Goal: Complete application form

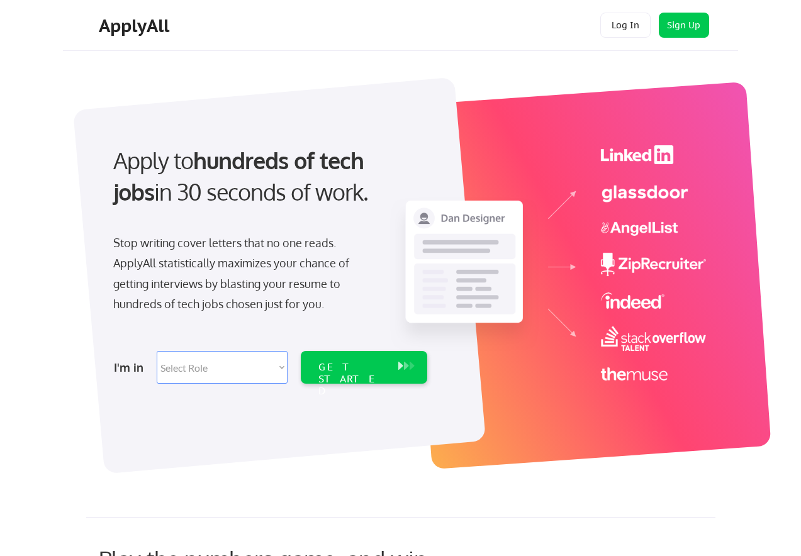
click at [205, 371] on select "Select Role Software Engineering Product Management Customer Success Sales UI/U…" at bounding box center [222, 367] width 131 height 33
select select ""engineering""
click at [157, 351] on select "Select Role Software Engineering Product Management Customer Success Sales UI/U…" at bounding box center [222, 367] width 131 height 33
select select ""engineering""
click at [379, 376] on div "GET STARTED" at bounding box center [352, 367] width 80 height 33
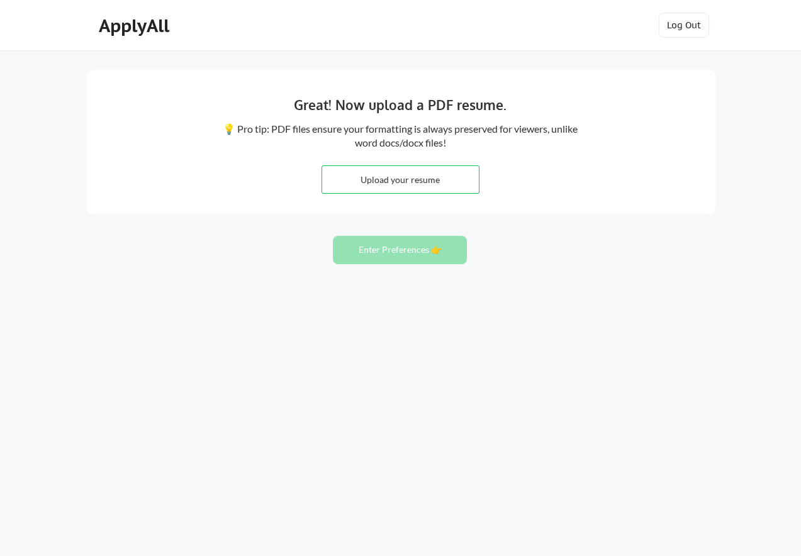
click at [429, 185] on input "file" at bounding box center [400, 179] width 157 height 27
type input "C:\fakepath\KEVIN_SADLER_RESUME.pdf"
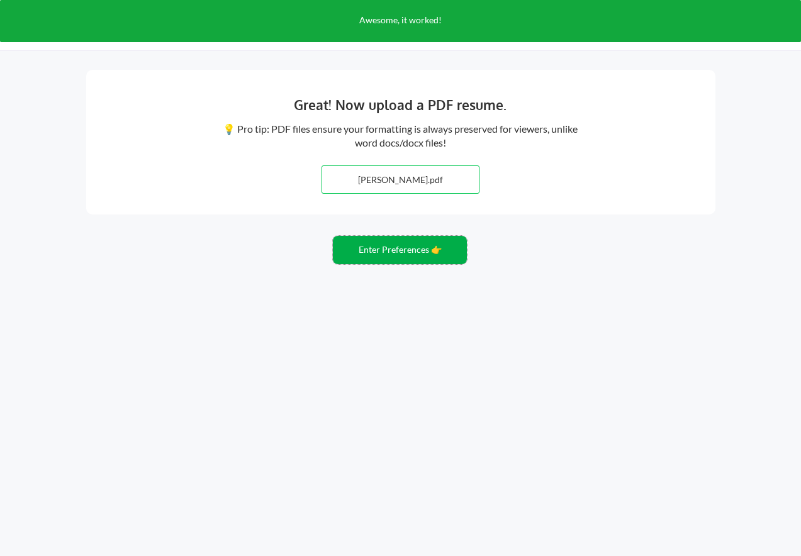
click at [435, 252] on button "Enter Preferences 👉" at bounding box center [400, 250] width 134 height 28
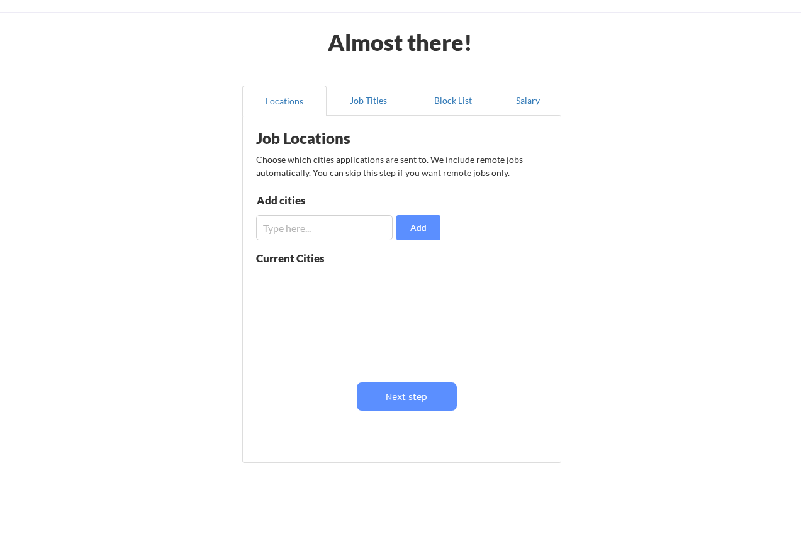
scroll to position [44, 0]
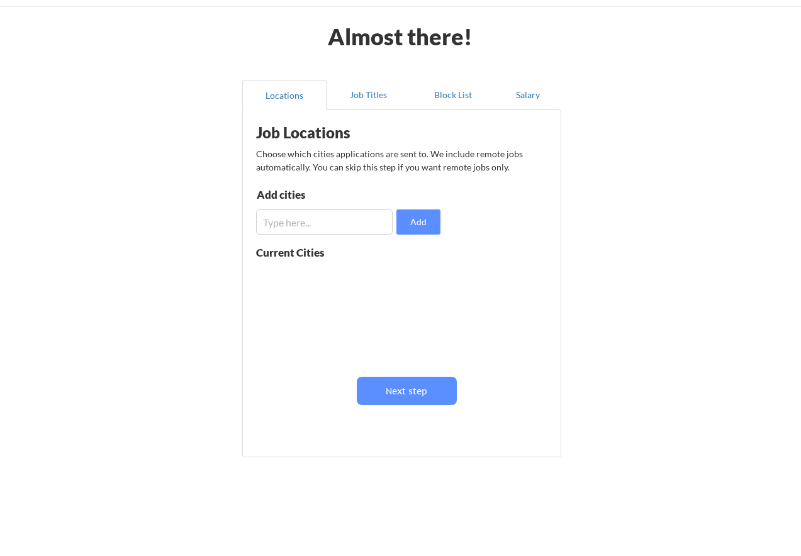
click at [322, 225] on input "input" at bounding box center [324, 221] width 137 height 25
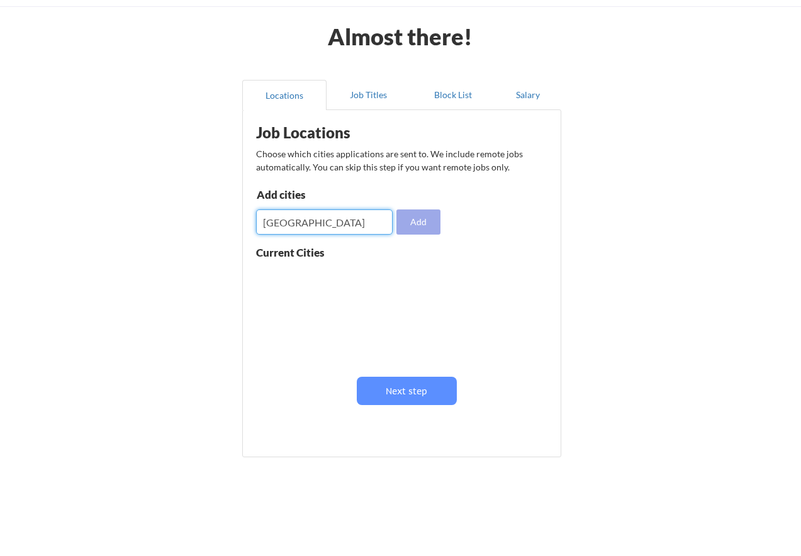
type input "[GEOGRAPHIC_DATA]"
click at [410, 225] on button "Add" at bounding box center [418, 221] width 44 height 25
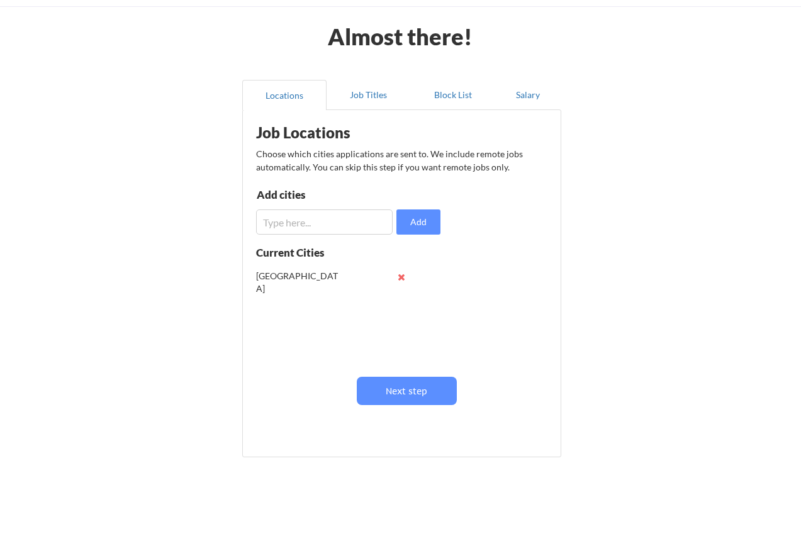
click at [308, 230] on input "input" at bounding box center [324, 221] width 137 height 25
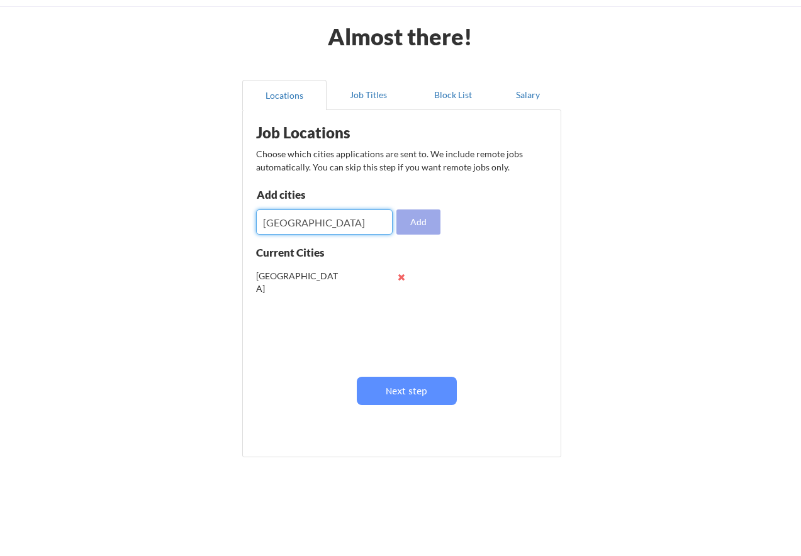
type input "[GEOGRAPHIC_DATA]"
click at [421, 225] on button "Add" at bounding box center [418, 221] width 44 height 25
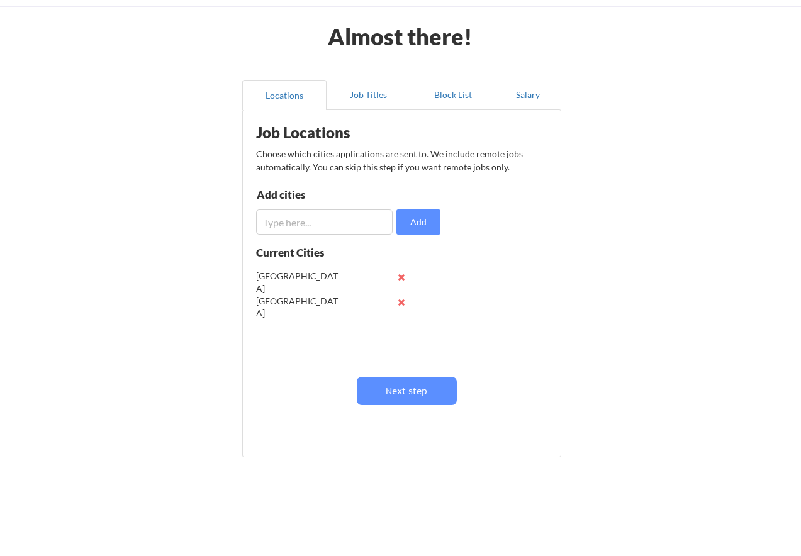
click at [289, 229] on input "input" at bounding box center [324, 221] width 137 height 25
type input "[PERSON_NAME]"
click at [413, 227] on button "Add" at bounding box center [418, 221] width 44 height 25
click at [326, 229] on input "input" at bounding box center [324, 221] width 137 height 25
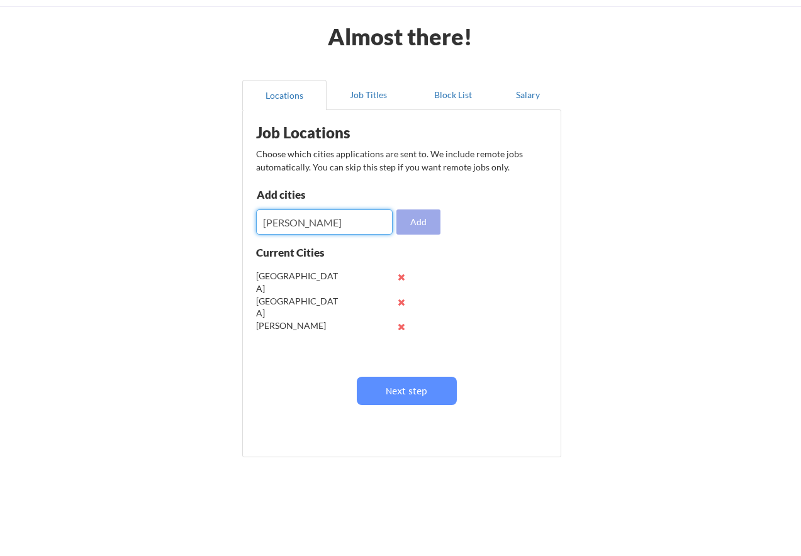
type input "[PERSON_NAME]"
click at [412, 225] on button "Add" at bounding box center [418, 221] width 44 height 25
click at [338, 220] on input "input" at bounding box center [324, 221] width 137 height 25
type input "Nashua"
click at [423, 226] on button "Add" at bounding box center [418, 221] width 44 height 25
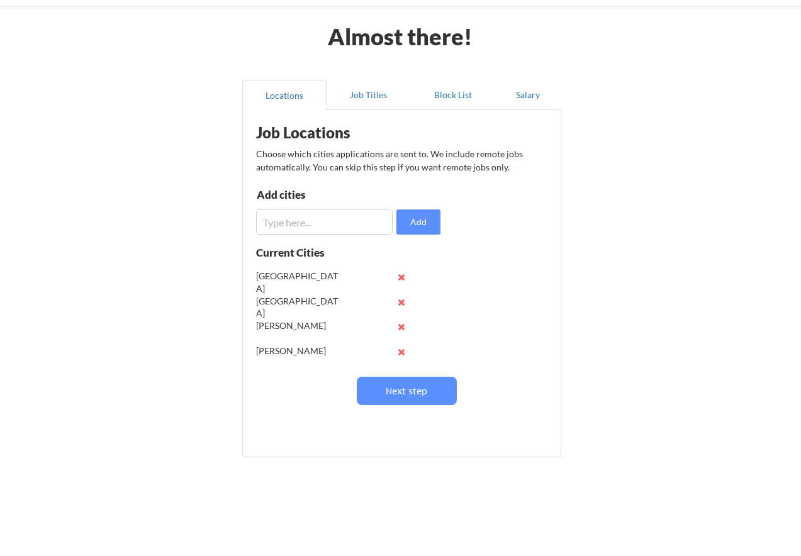
click at [307, 227] on input "input" at bounding box center [324, 221] width 137 height 25
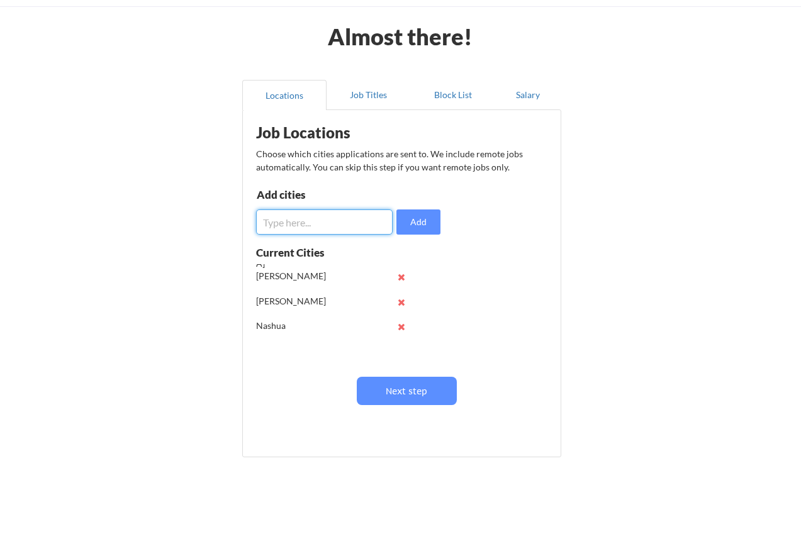
scroll to position [0, 0]
type input "[GEOGRAPHIC_DATA]"
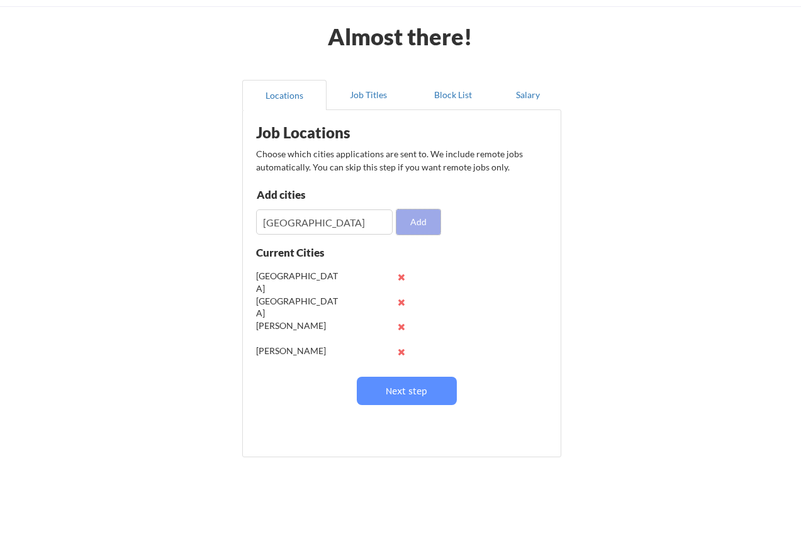
click at [417, 224] on button "Add" at bounding box center [418, 221] width 44 height 25
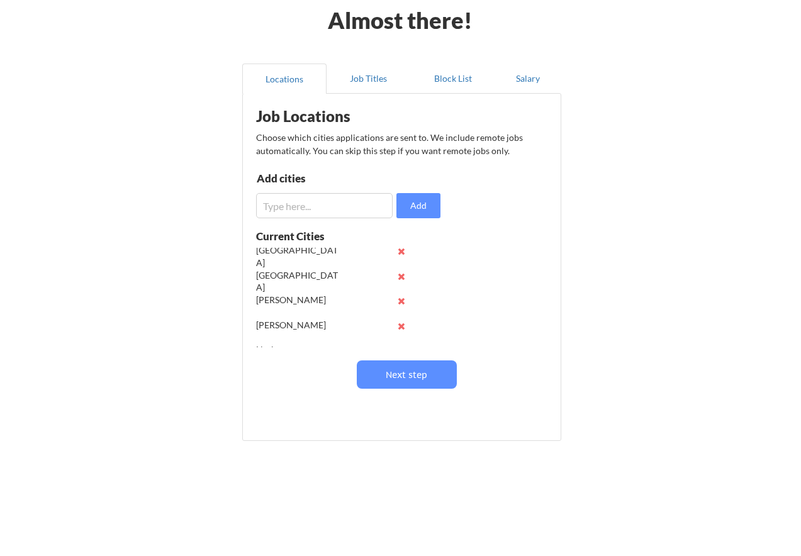
scroll to position [75, 0]
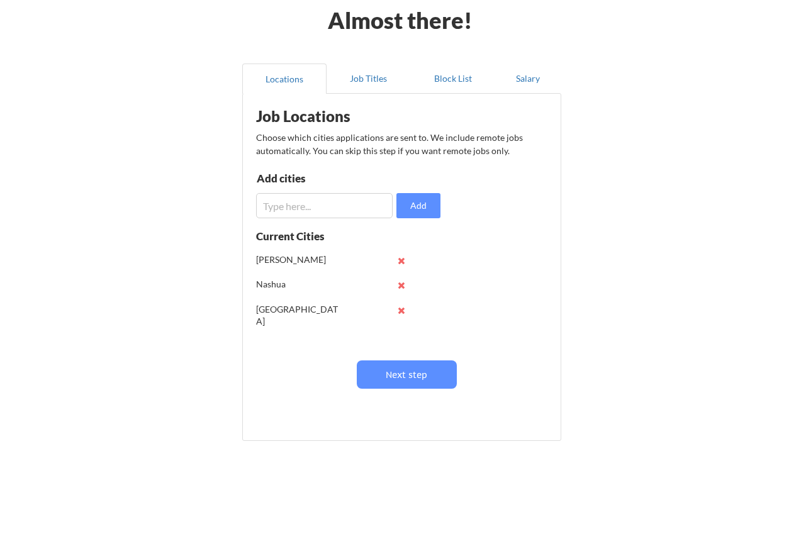
click at [304, 211] on input "input" at bounding box center [324, 205] width 137 height 25
type input "[GEOGRAPHIC_DATA], [GEOGRAPHIC_DATA]"
click at [417, 212] on button "Add" at bounding box center [418, 205] width 44 height 25
click at [401, 313] on button at bounding box center [401, 310] width 9 height 9
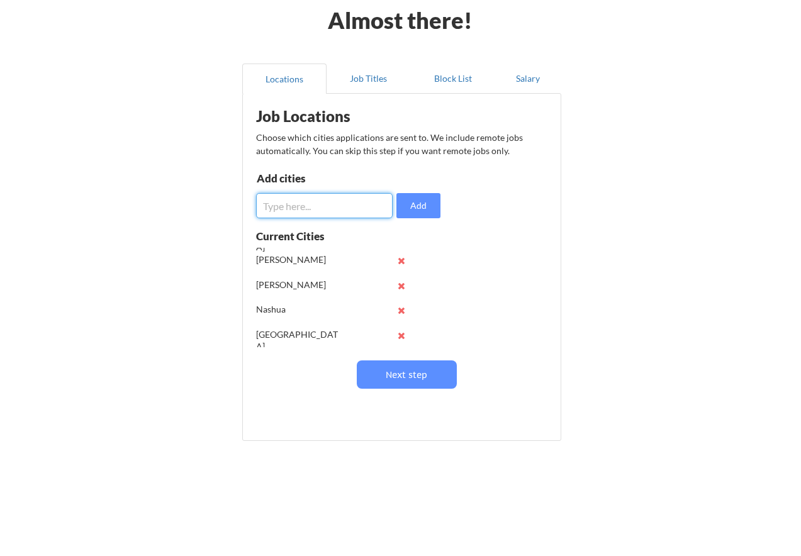
click at [315, 207] on input "input" at bounding box center [324, 205] width 137 height 25
type input "[GEOGRAPHIC_DATA], [GEOGRAPHIC_DATA]"
click at [435, 202] on button "Add" at bounding box center [418, 205] width 44 height 25
click at [399, 262] on button at bounding box center [401, 260] width 9 height 9
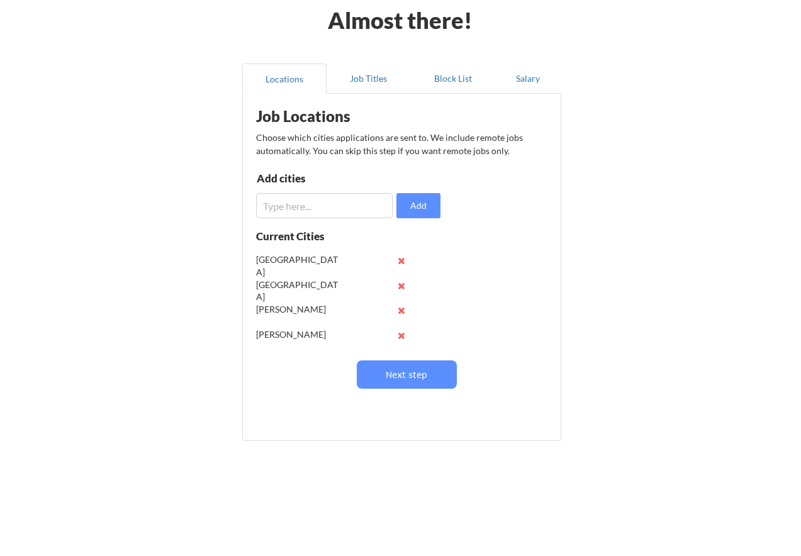
scroll to position [50, 0]
click at [319, 209] on input "input" at bounding box center [324, 205] width 137 height 25
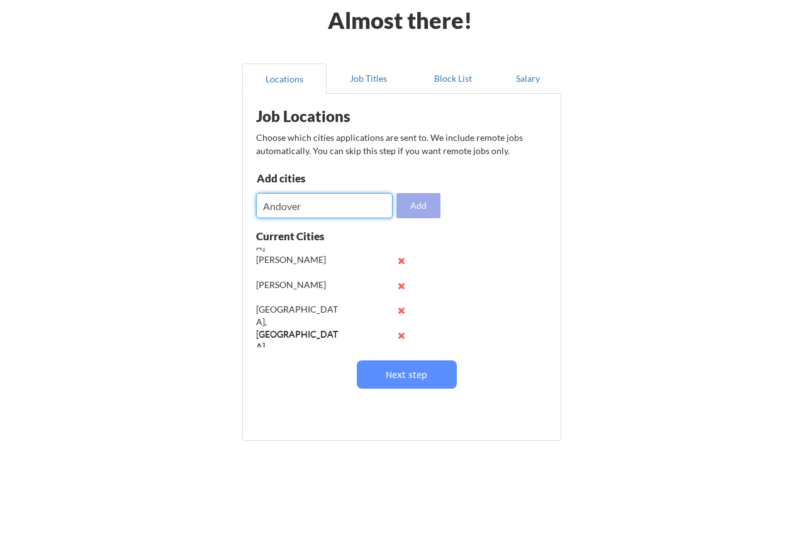
type input "Andover"
click at [432, 203] on button "Add" at bounding box center [418, 205] width 44 height 25
click at [326, 199] on input "input" at bounding box center [324, 205] width 137 height 25
type input "Billerica"
click at [421, 210] on button "Add" at bounding box center [418, 205] width 44 height 25
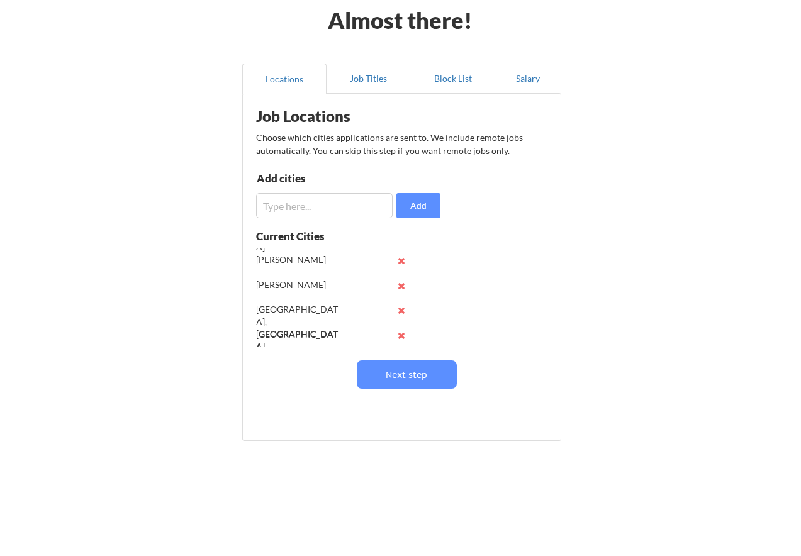
scroll to position [125, 0]
click at [357, 199] on input "input" at bounding box center [324, 205] width 137 height 25
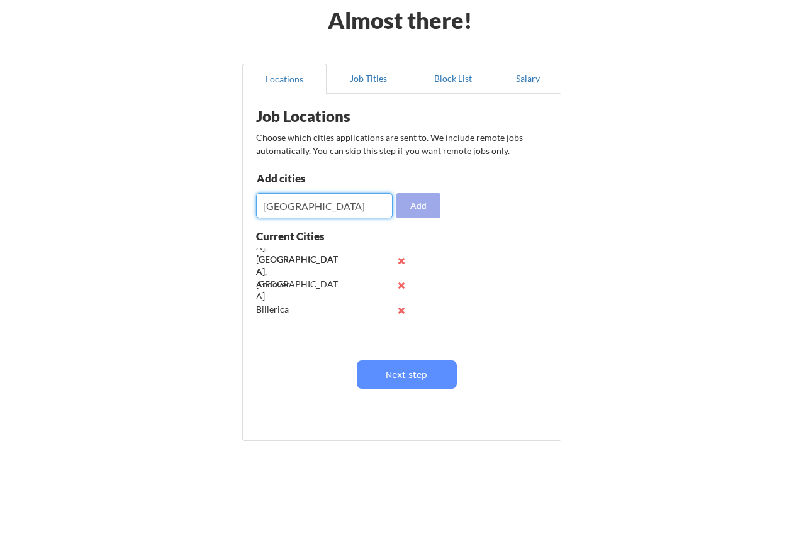
type input "[GEOGRAPHIC_DATA]"
click at [421, 204] on button "Add" at bounding box center [418, 205] width 44 height 25
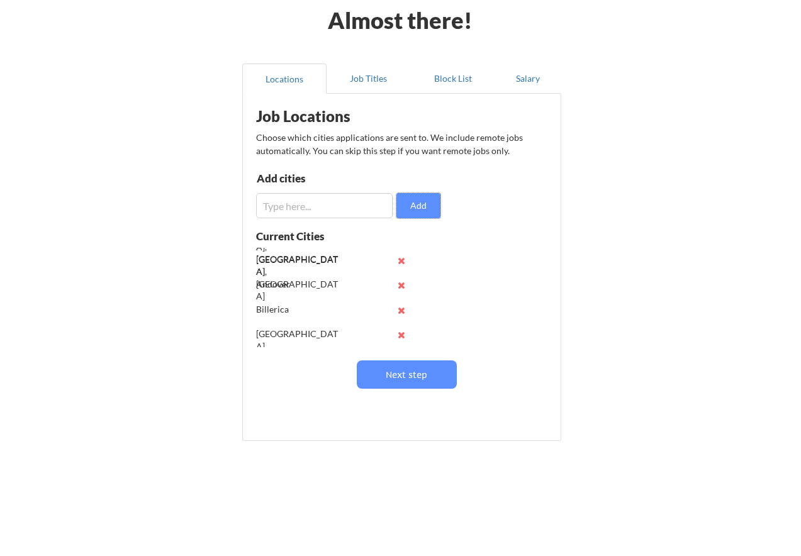
click at [289, 207] on input "input" at bounding box center [324, 205] width 137 height 25
click at [274, 208] on input "input" at bounding box center [324, 205] width 137 height 25
type input "Tewksbury"
click at [399, 214] on button "Add" at bounding box center [418, 205] width 44 height 25
click at [347, 211] on input "input" at bounding box center [324, 205] width 137 height 25
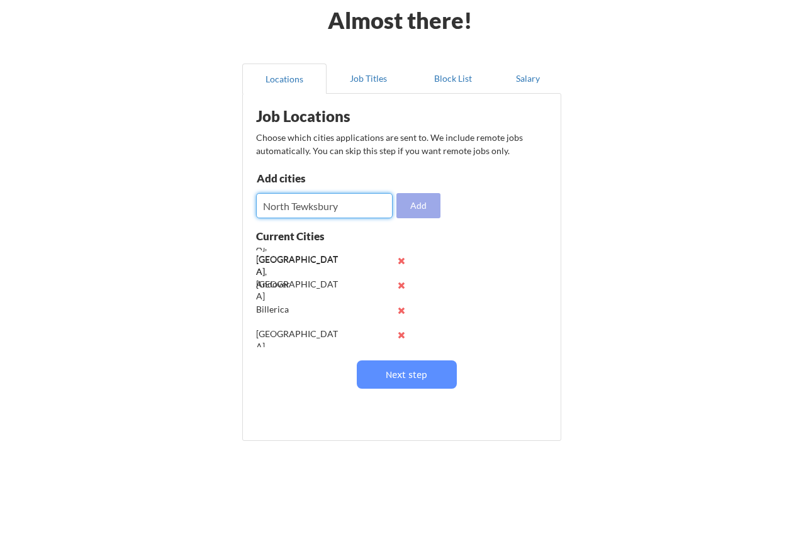
type input "North Tewksbury"
click at [416, 208] on button "Add" at bounding box center [418, 205] width 44 height 25
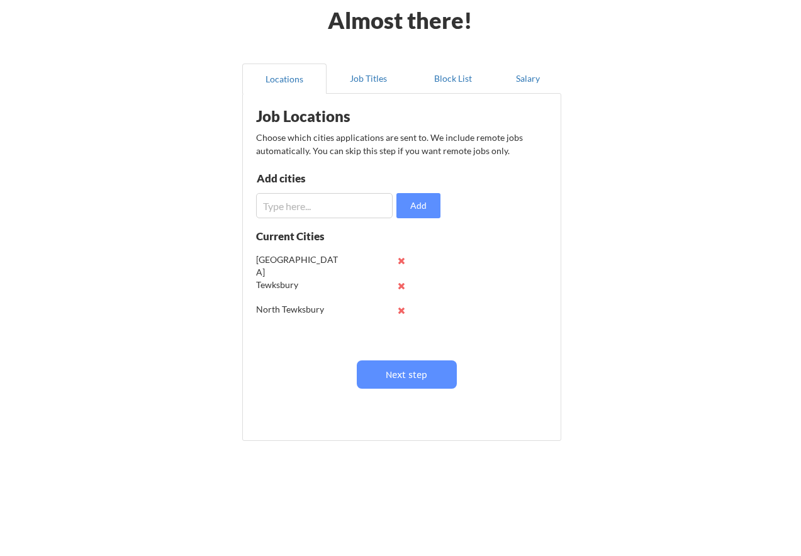
click at [305, 207] on input "input" at bounding box center [324, 205] width 137 height 25
type input "[GEOGRAPHIC_DATA], [GEOGRAPHIC_DATA]"
click at [421, 201] on button "Add" at bounding box center [418, 205] width 44 height 25
click at [287, 210] on input "input" at bounding box center [324, 205] width 137 height 25
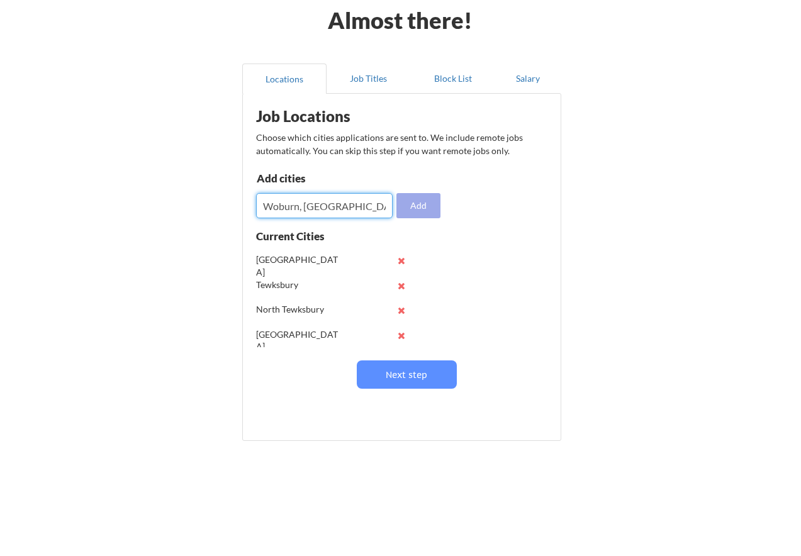
type input "Woburn, [GEOGRAPHIC_DATA]"
drag, startPoint x: 413, startPoint y: 208, endPoint x: 320, endPoint y: 214, distance: 92.7
click at [412, 208] on button "Add" at bounding box center [418, 205] width 44 height 25
click at [312, 213] on input "input" at bounding box center [324, 205] width 137 height 25
type input "D"
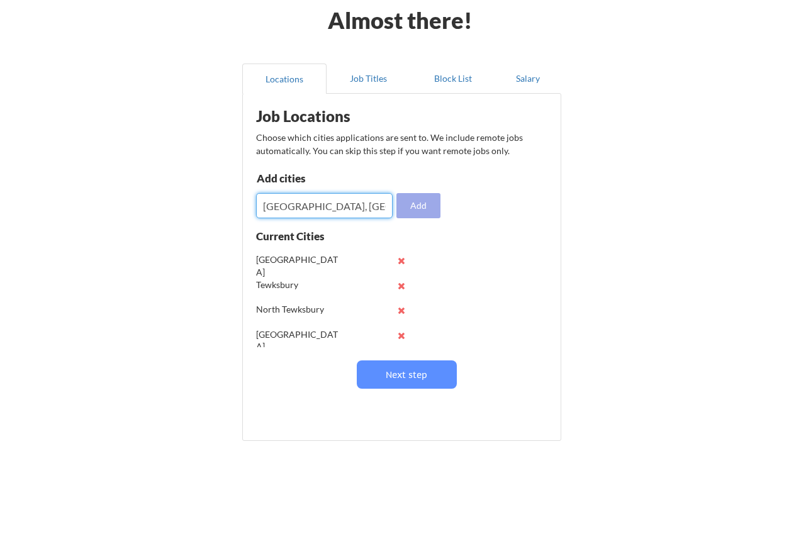
type input "[GEOGRAPHIC_DATA], [GEOGRAPHIC_DATA]"
click at [413, 211] on button "Add" at bounding box center [418, 205] width 44 height 25
click at [294, 206] on input "input" at bounding box center [324, 205] width 137 height 25
type input "[GEOGRAPHIC_DATA], [GEOGRAPHIC_DATA]"
drag, startPoint x: 418, startPoint y: 211, endPoint x: 359, endPoint y: 212, distance: 59.1
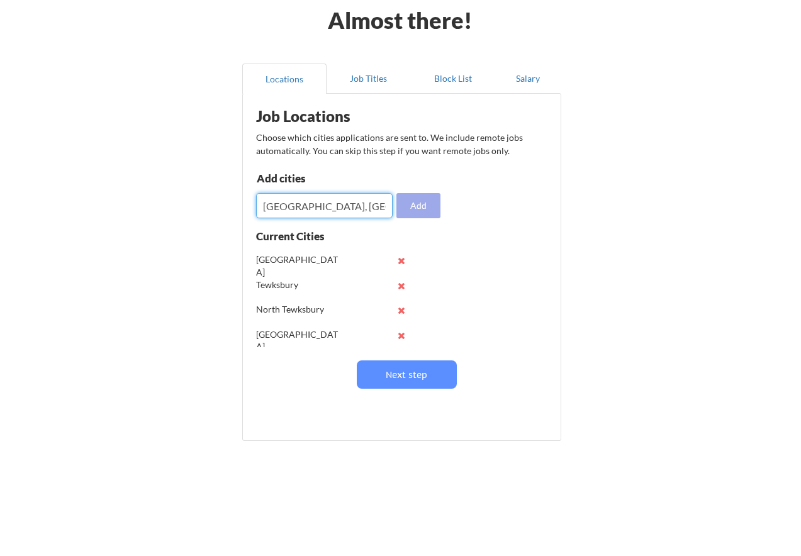
click at [418, 211] on button "Add" at bounding box center [418, 205] width 44 height 25
click at [354, 195] on input "input" at bounding box center [324, 205] width 137 height 25
type input "Littleton, [GEOGRAPHIC_DATA]"
click at [413, 208] on button "Add" at bounding box center [418, 205] width 44 height 25
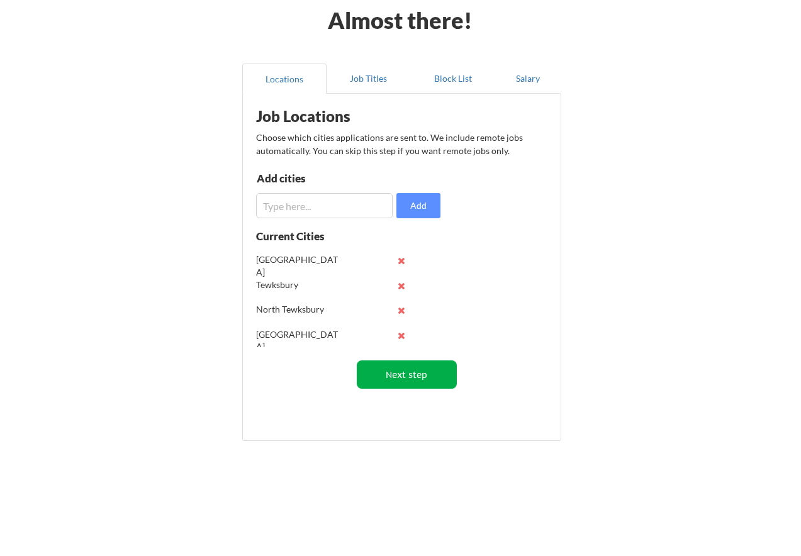
click at [415, 374] on button "Next step" at bounding box center [407, 374] width 100 height 28
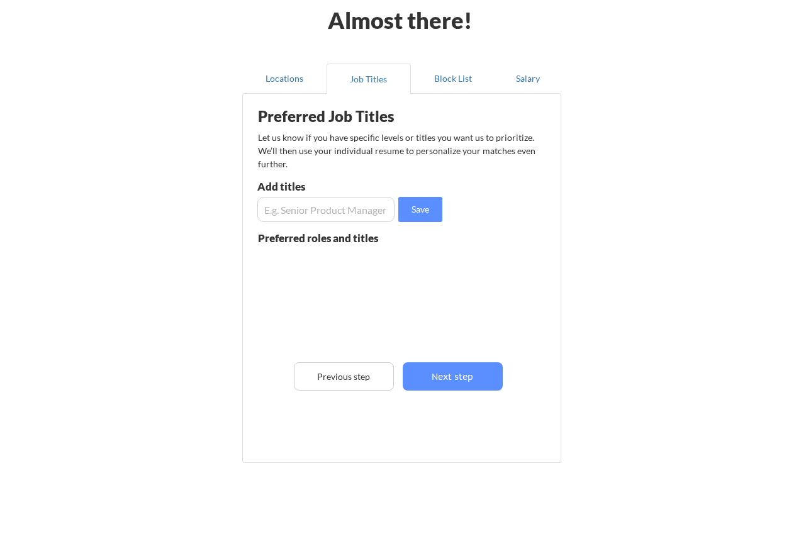
click at [327, 211] on input "input" at bounding box center [325, 209] width 137 height 25
type input "SDET"
click at [432, 209] on button "Save" at bounding box center [420, 209] width 44 height 25
click at [349, 208] on input "input" at bounding box center [325, 209] width 137 height 25
type input "Software Engineer in Test"
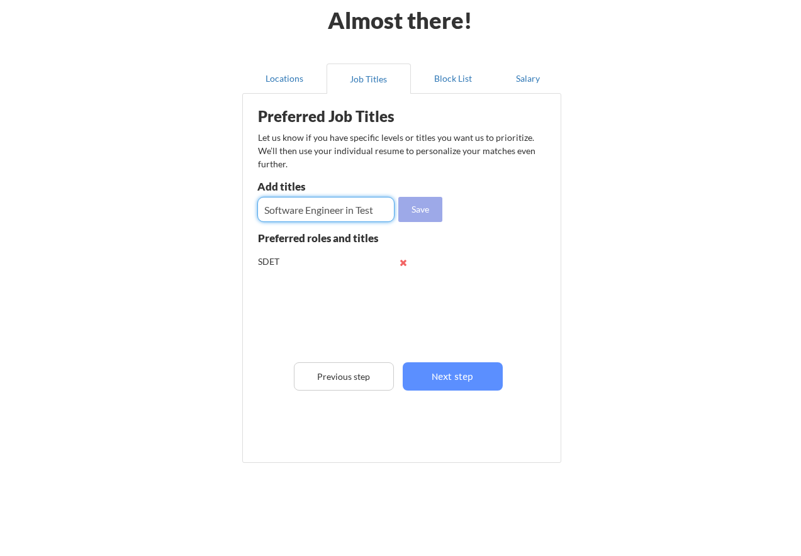
drag, startPoint x: 429, startPoint y: 210, endPoint x: 403, endPoint y: 213, distance: 25.9
click at [428, 210] on button "Save" at bounding box center [420, 209] width 44 height 25
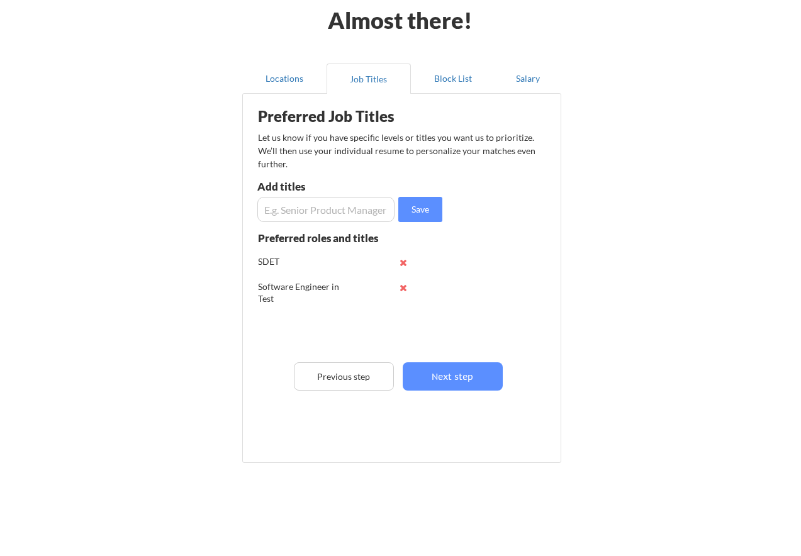
click at [335, 212] on input "input" at bounding box center [325, 209] width 137 height 25
click at [265, 210] on input "input" at bounding box center [325, 209] width 137 height 25
type input "Software Quality Assurance Engineer"
click at [416, 209] on button "Save" at bounding box center [420, 209] width 44 height 25
click at [467, 380] on button "Next step" at bounding box center [453, 376] width 100 height 28
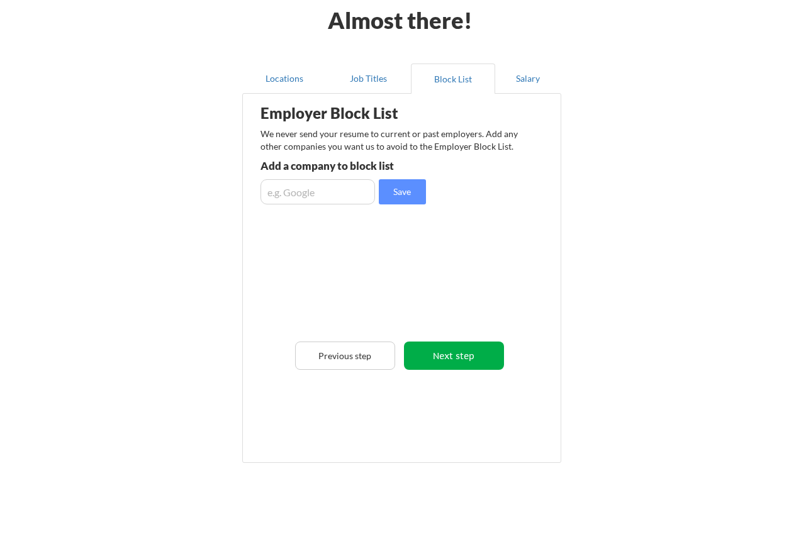
click at [467, 360] on button "Next step" at bounding box center [454, 356] width 100 height 28
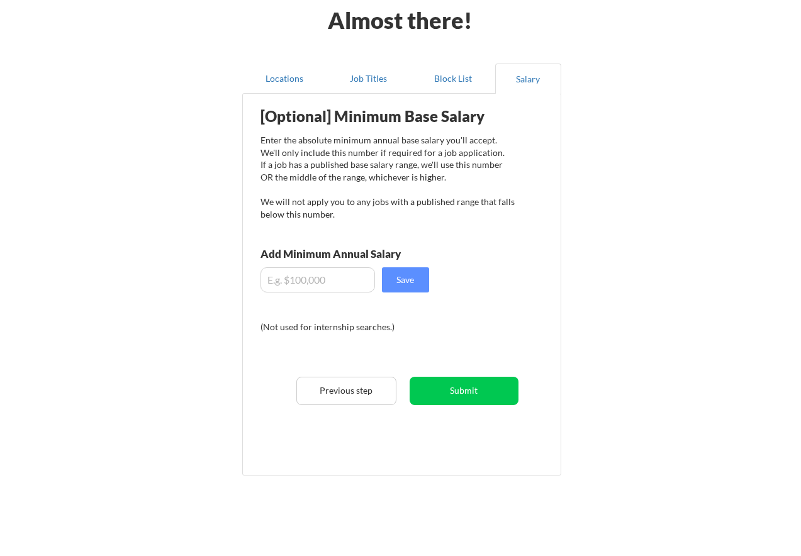
click at [320, 282] on input "input" at bounding box center [317, 279] width 114 height 25
type input "-$100.00"
drag, startPoint x: 352, startPoint y: 281, endPoint x: 257, endPoint y: 279, distance: 95.0
click at [257, 279] on div "[Optional] Minimum Base Salary Enter the absolute minimum annual base salary yo…" at bounding box center [404, 280] width 310 height 360
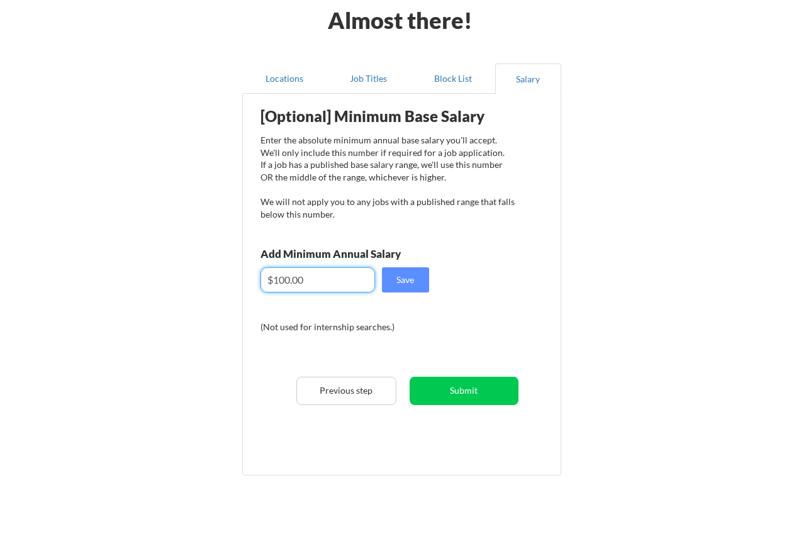
click at [290, 284] on input "input" at bounding box center [317, 279] width 114 height 25
type input "$100,000.00"
click at [460, 288] on div "[Optional] Minimum Base Salary Enter the absolute minimum annual base salary yo…" at bounding box center [404, 280] width 310 height 360
click at [415, 279] on button "Save" at bounding box center [405, 279] width 47 height 25
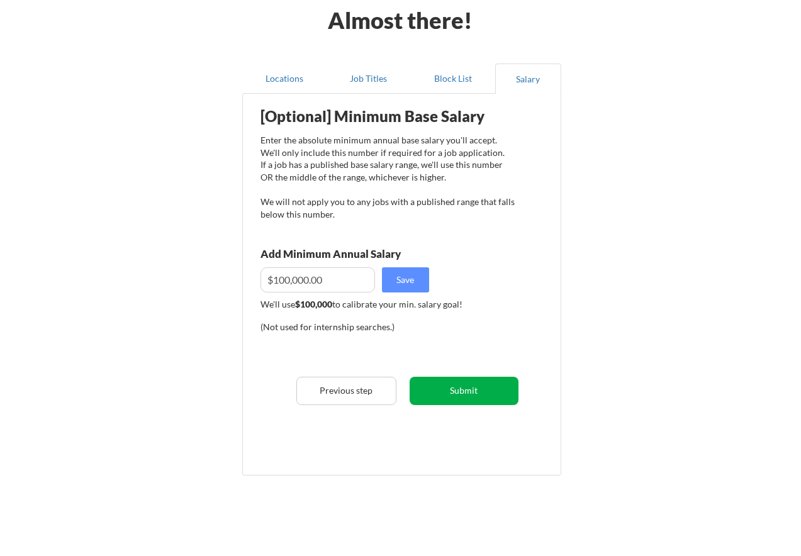
click at [488, 389] on button "Submit" at bounding box center [464, 391] width 109 height 28
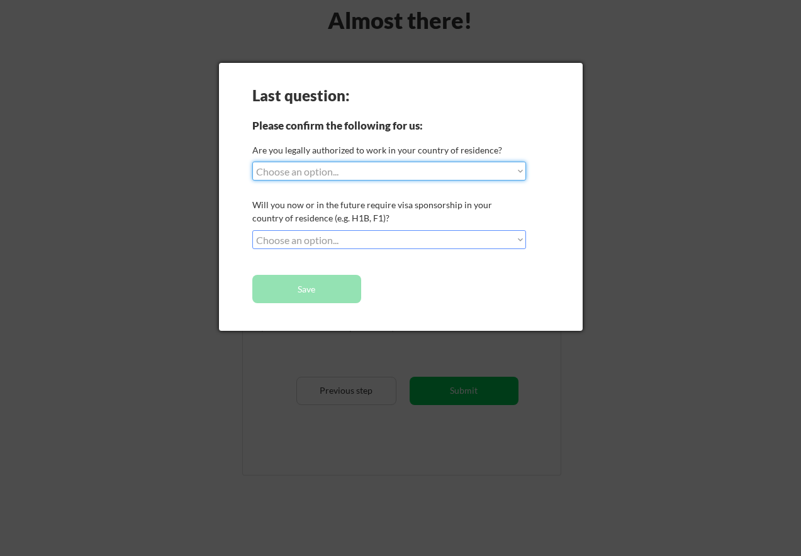
click at [344, 171] on select "Choose an option... Yes, I am a [DEMOGRAPHIC_DATA] Citizen Yes, I am a [DEMOGRA…" at bounding box center [389, 171] width 274 height 19
select select ""yes__i_am_a_[DEMOGRAPHIC_DATA]""
click at [252, 162] on select "Choose an option... Yes, I am a [DEMOGRAPHIC_DATA] Citizen Yes, I am a [DEMOGRA…" at bounding box center [389, 171] width 274 height 19
click at [354, 237] on select "Choose an option... No, I will not need sponsorship Yes, I will need sponsorship" at bounding box center [389, 239] width 274 height 19
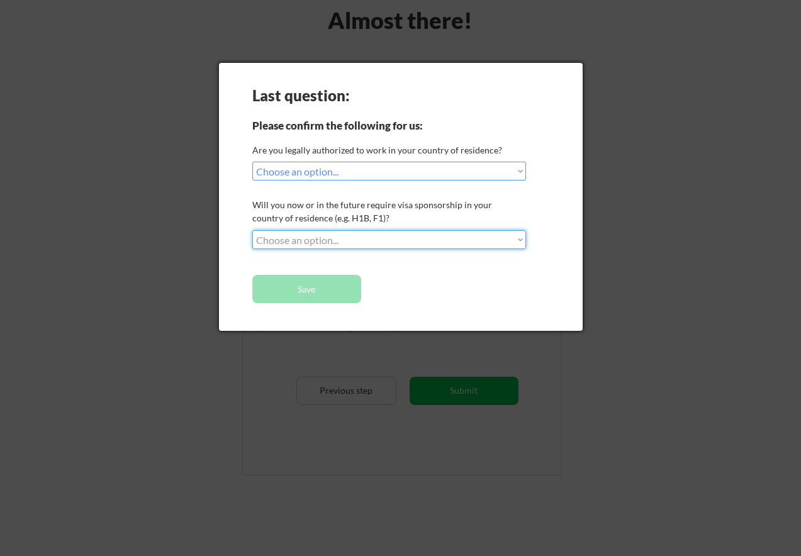
select select ""no__i_will_not_need_sponsorship""
click at [252, 230] on select "Choose an option... No, I will not need sponsorship Yes, I will need sponsorship" at bounding box center [389, 239] width 274 height 19
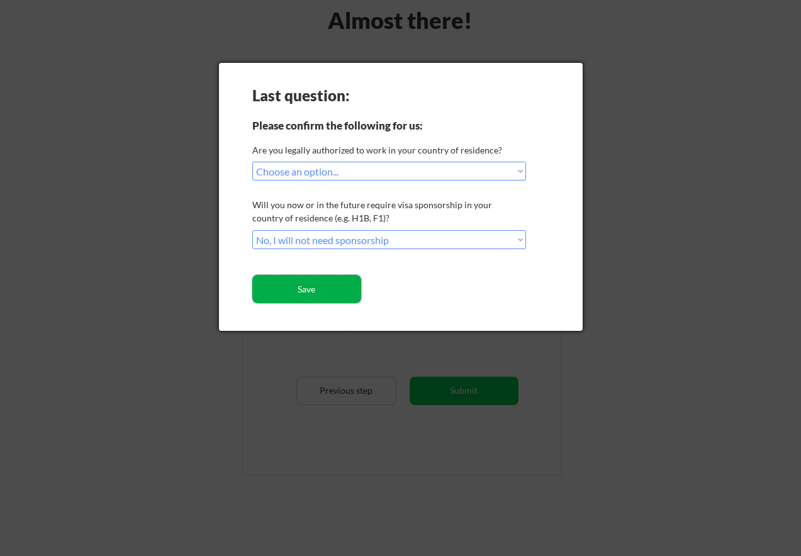
click at [323, 293] on button "Save" at bounding box center [306, 289] width 109 height 28
